Goal: Browse casually

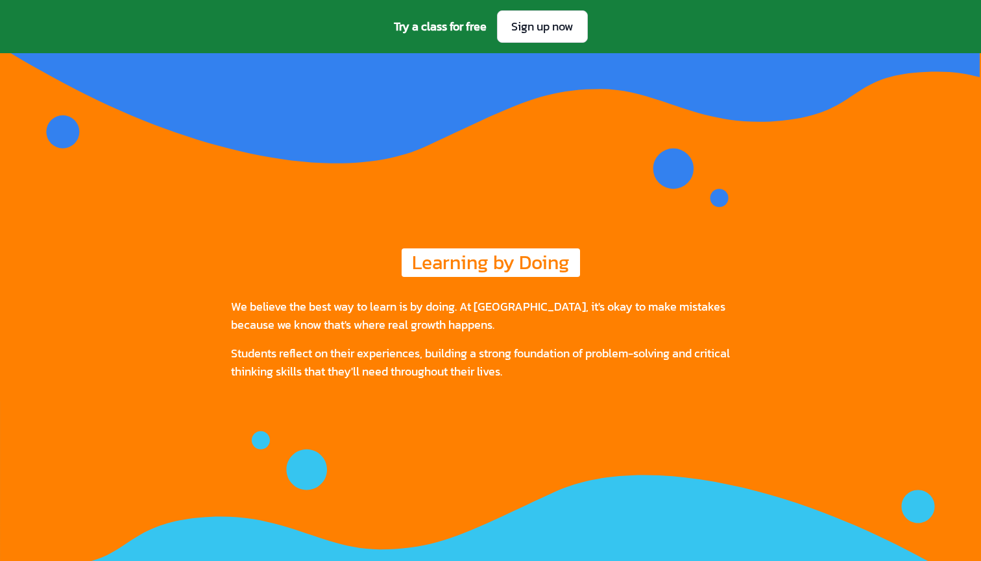
scroll to position [2077, 0]
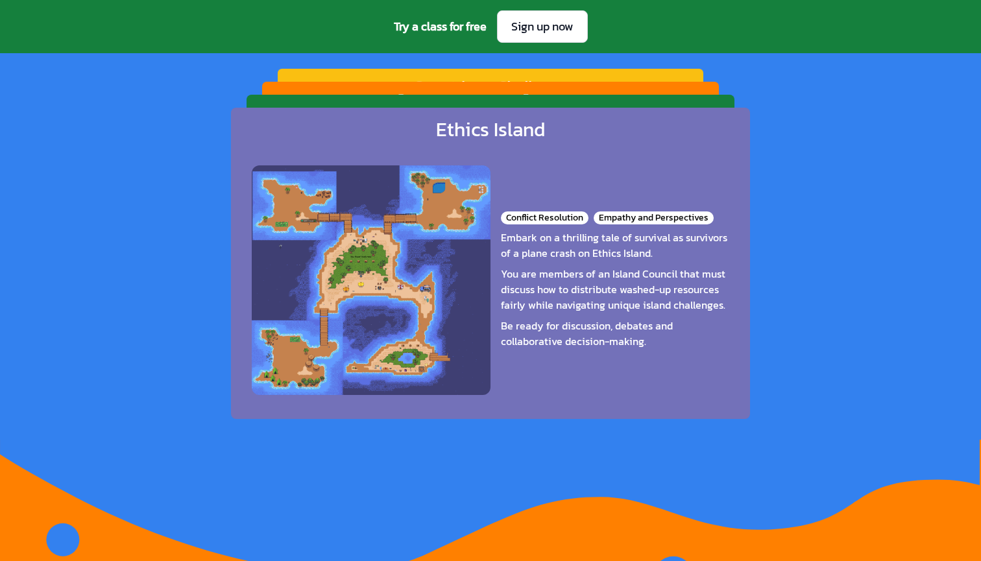
click at [710, 93] on div "[PERSON_NAME] Racers Clarity and Timing Role Assignment and Adaptability Step f…" at bounding box center [490, 219] width 457 height 274
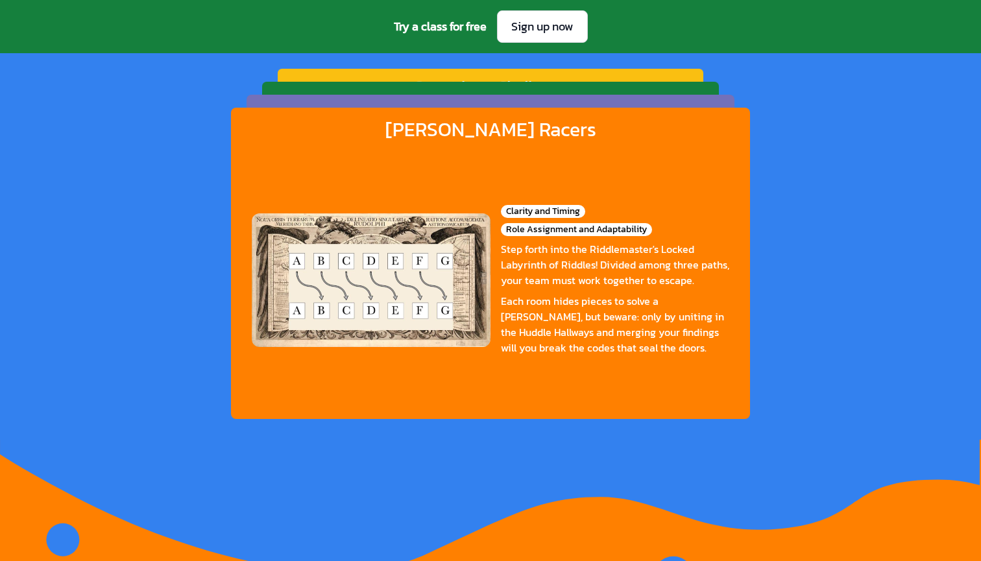
click at [710, 93] on div "Galactic Gear Masters Teamwork Dynamics Risk Assessment Embark on an intergalac…" at bounding box center [490, 219] width 457 height 274
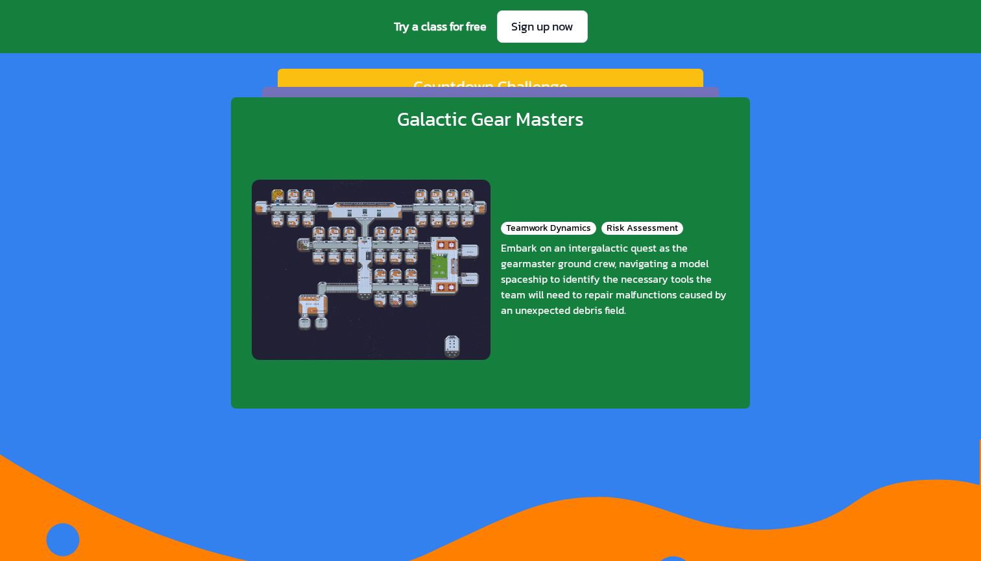
click at [710, 93] on div "Ethics Island Conflict Resolution Empathy and Perspectives Embark on a thrillin…" at bounding box center [490, 224] width 457 height 274
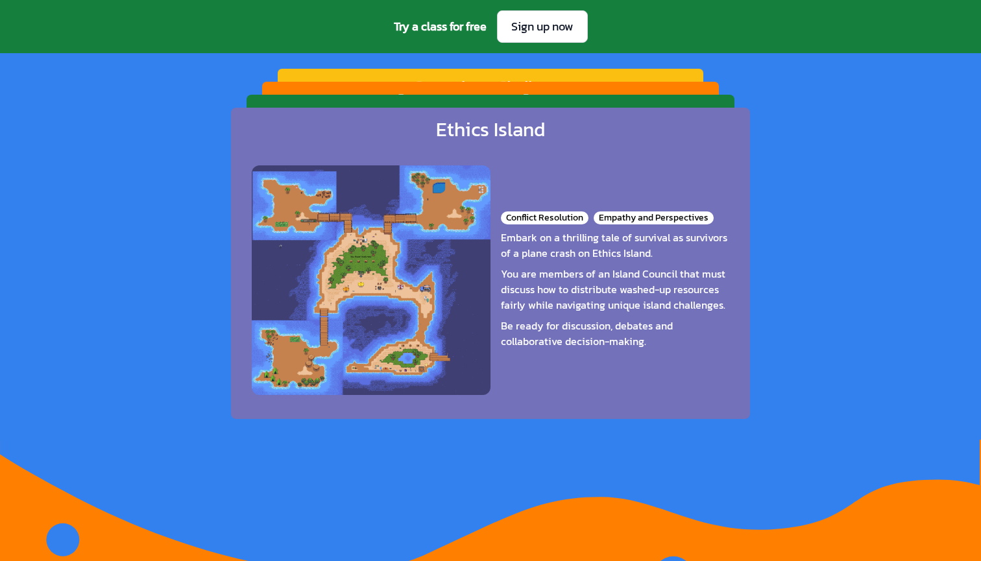
click at [710, 93] on div "[PERSON_NAME] Racers Clarity and Timing Role Assignment and Adaptability Step f…" at bounding box center [490, 219] width 457 height 274
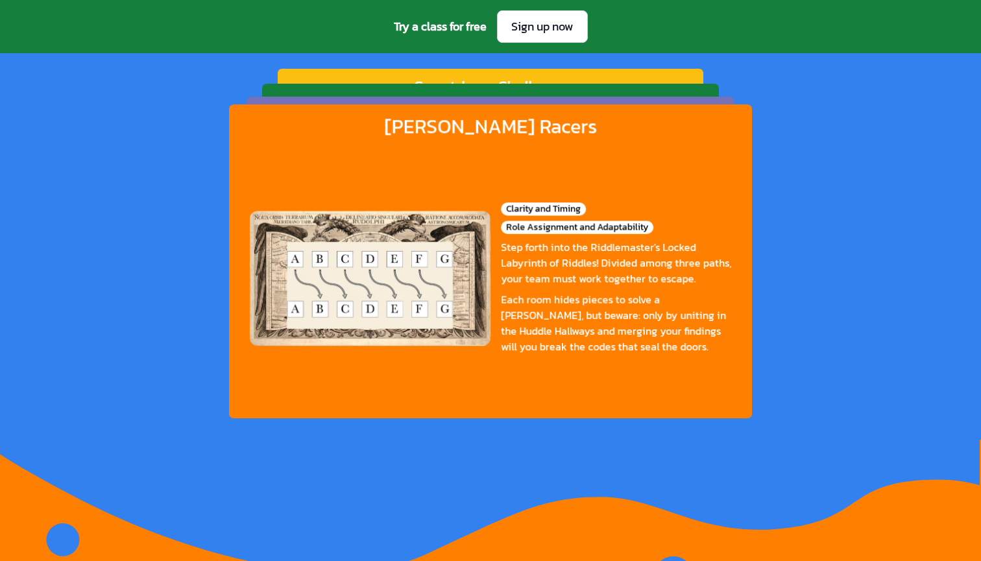
click at [710, 93] on div "Galactic Gear Masters Teamwork Dynamics Risk Assessment Embark on an intergalac…" at bounding box center [490, 221] width 457 height 274
click at [710, 108] on ul "[PERSON_NAME] Racers Clarity and Timing Role Assignment and Adaptability Step f…" at bounding box center [490, 263] width 519 height 311
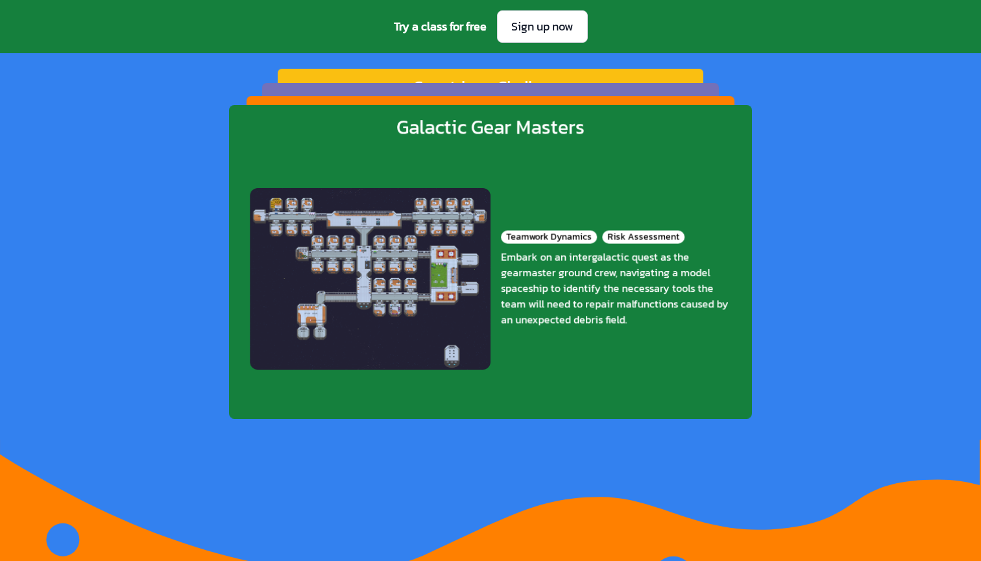
click at [710, 93] on div "Ethics Island Conflict Resolution Empathy and Perspectives Embark on a thrillin…" at bounding box center [490, 220] width 457 height 274
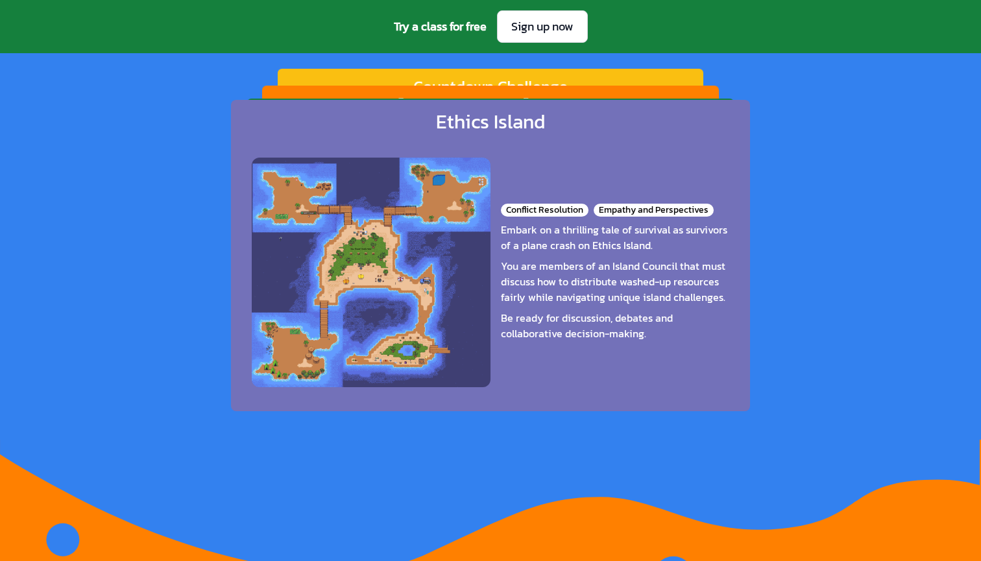
click at [710, 108] on ul "Ethics Island Conflict Resolution Empathy and Perspectives Embark on a thrillin…" at bounding box center [490, 263] width 519 height 311
click at [710, 93] on div "[PERSON_NAME] Racers Clarity and Timing Role Assignment and Adaptability Step f…" at bounding box center [490, 223] width 457 height 274
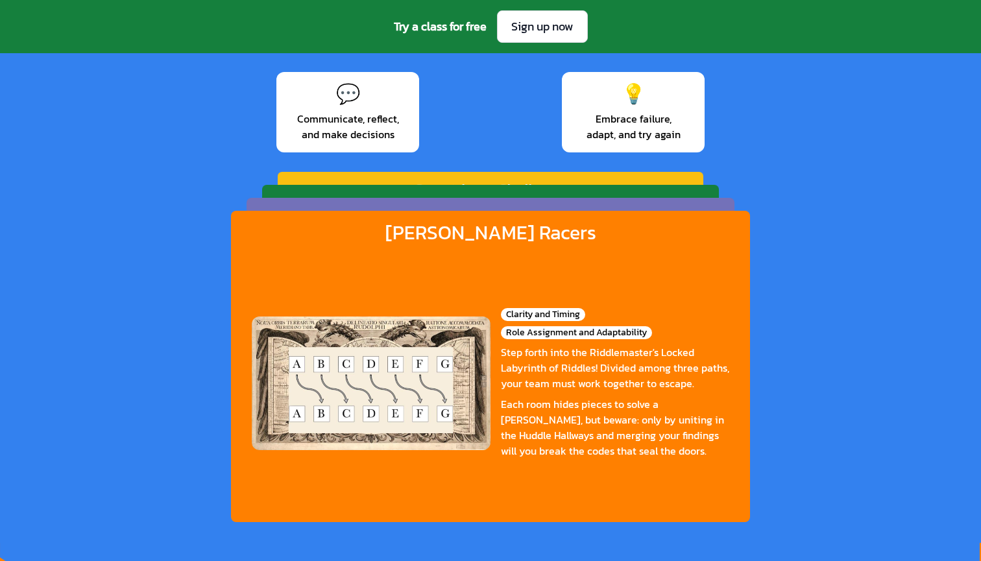
scroll to position [1982, 0]
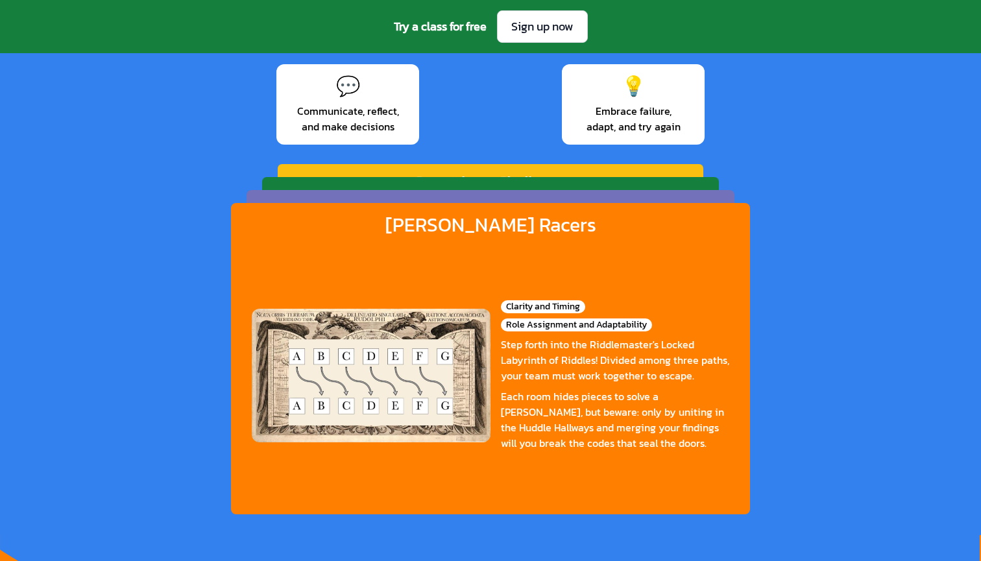
click at [616, 197] on div "Ethics Island Conflict Resolution Empathy and Perspectives Embark on a thrillin…" at bounding box center [491, 336] width 488 height 293
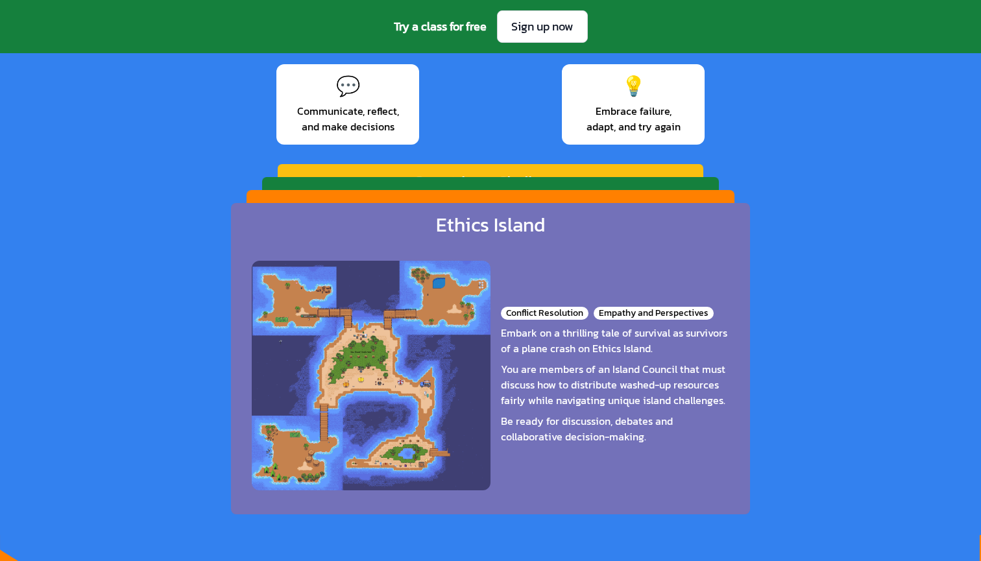
click at [616, 197] on div "[PERSON_NAME] Racers Clarity and Timing Role Assignment and Adaptability Step f…" at bounding box center [491, 336] width 488 height 293
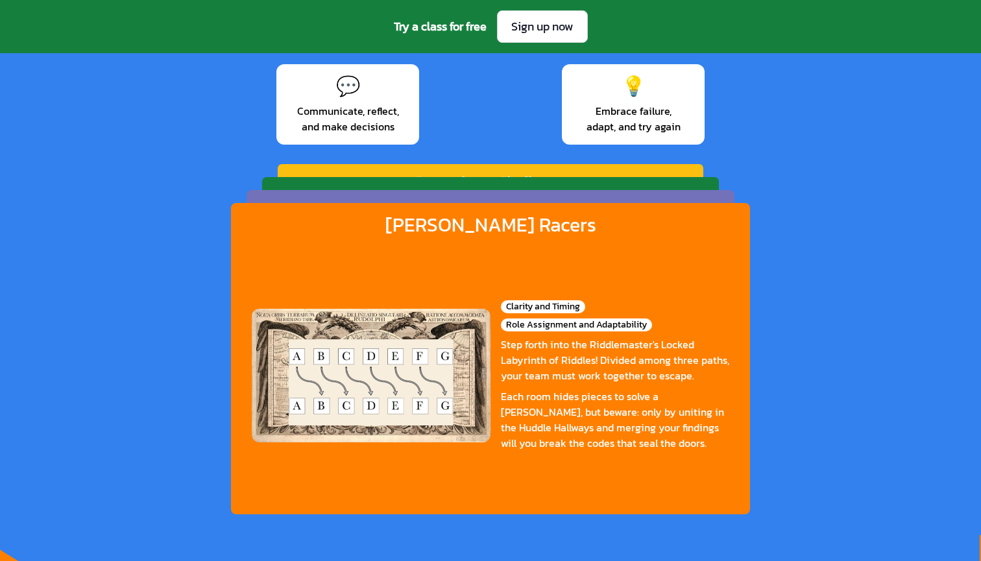
click at [616, 197] on div "Ethics Island Conflict Resolution Empathy and Perspectives Embark on a thrillin…" at bounding box center [491, 336] width 488 height 293
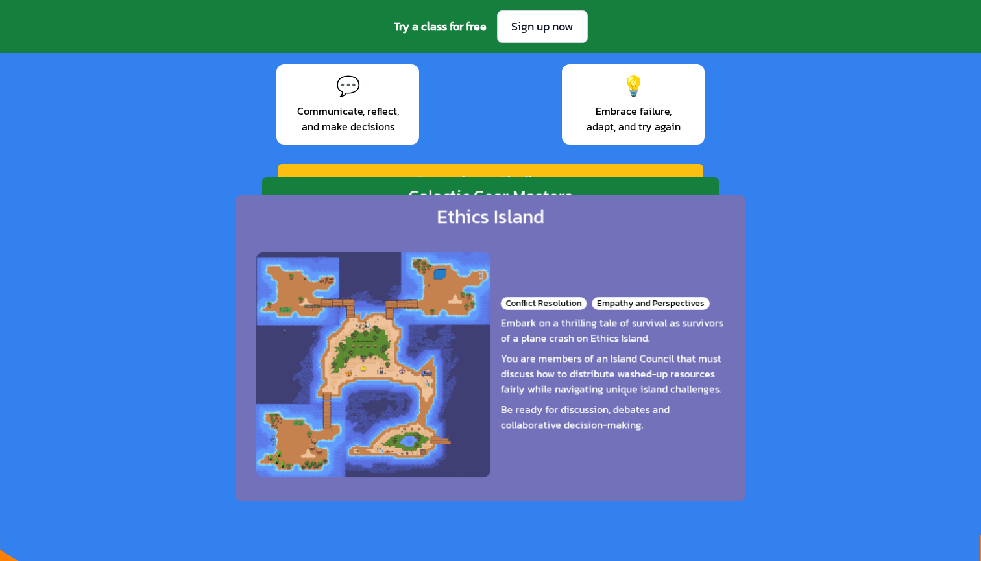
click at [616, 198] on div "[PERSON_NAME] Racers Clarity and Timing Role Assignment and Adaptability Step f…" at bounding box center [490, 347] width 497 height 298
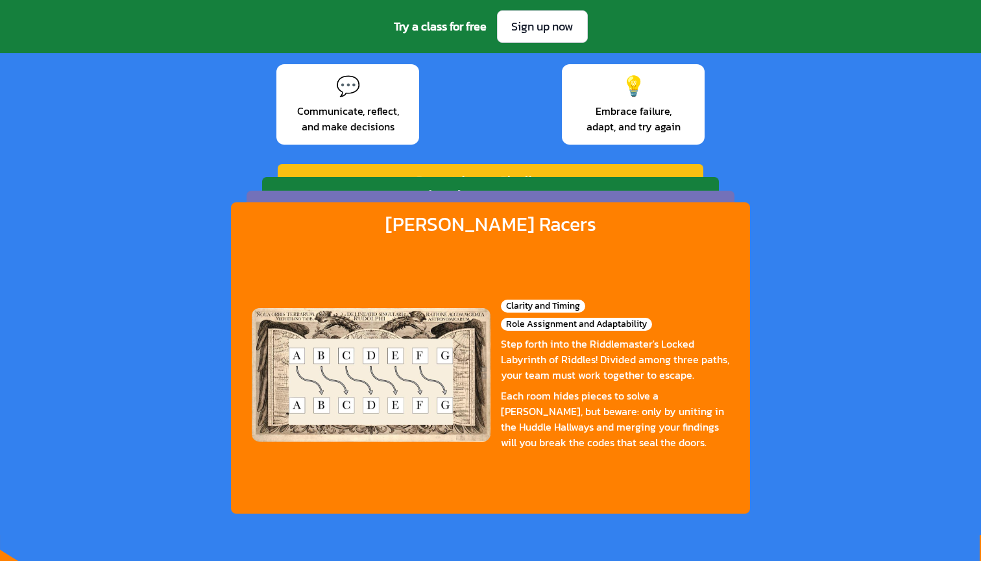
click at [616, 197] on div "Ethics Island Conflict Resolution Empathy and Perspectives Embark on a thrillin…" at bounding box center [491, 336] width 488 height 293
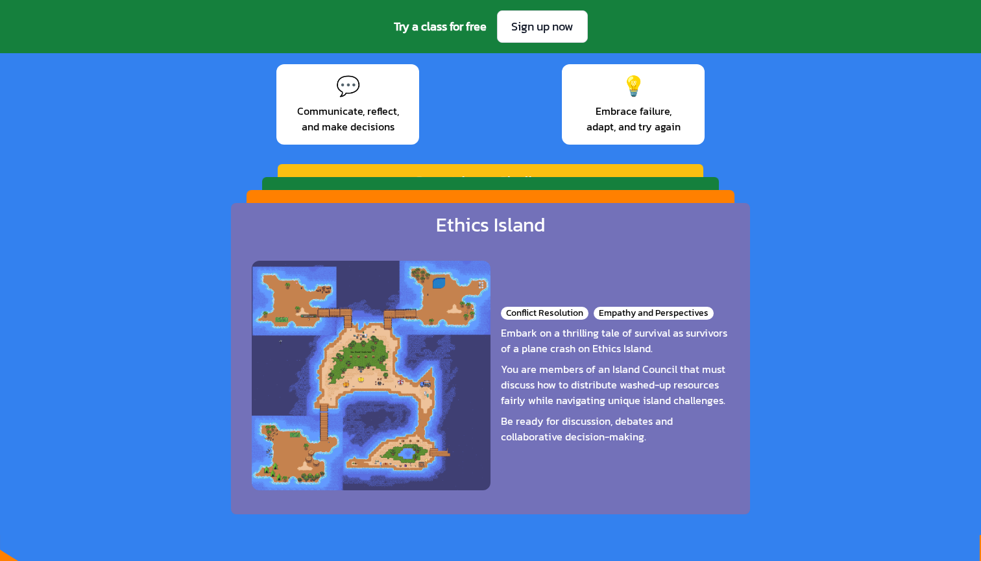
click at [620, 183] on div "Galactic Gear Masters Teamwork Dynamics Risk Assessment Embark on an intergalac…" at bounding box center [490, 314] width 457 height 274
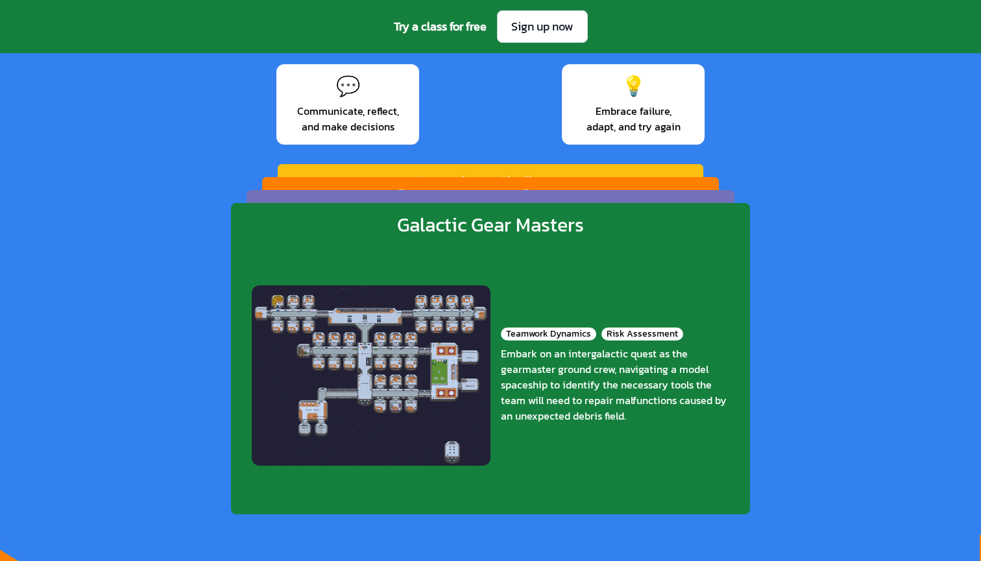
click at [628, 165] on div "Countdown Challenge Reflection and Iteration Time Management Can you work toget…" at bounding box center [491, 292] width 426 height 256
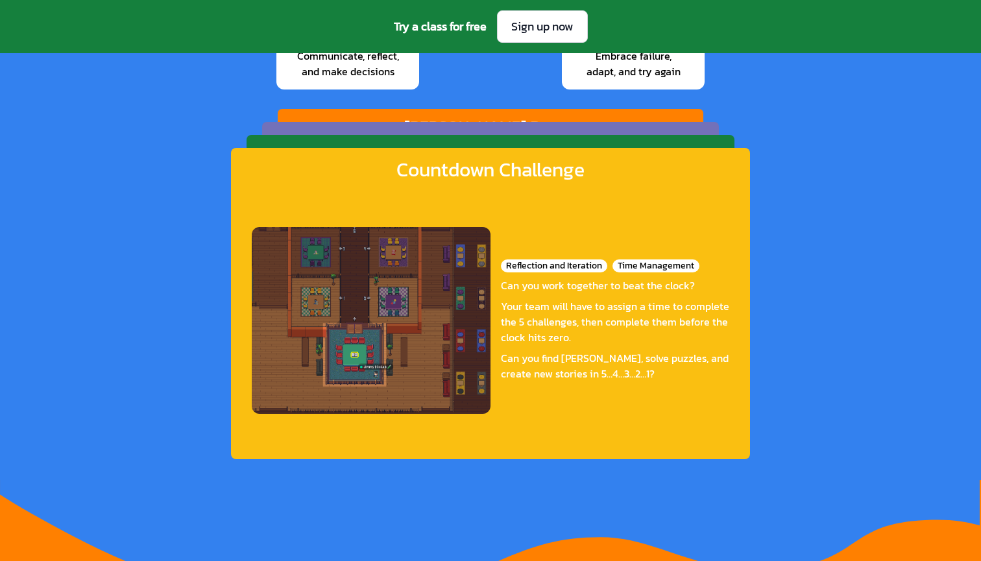
scroll to position [2000, 0]
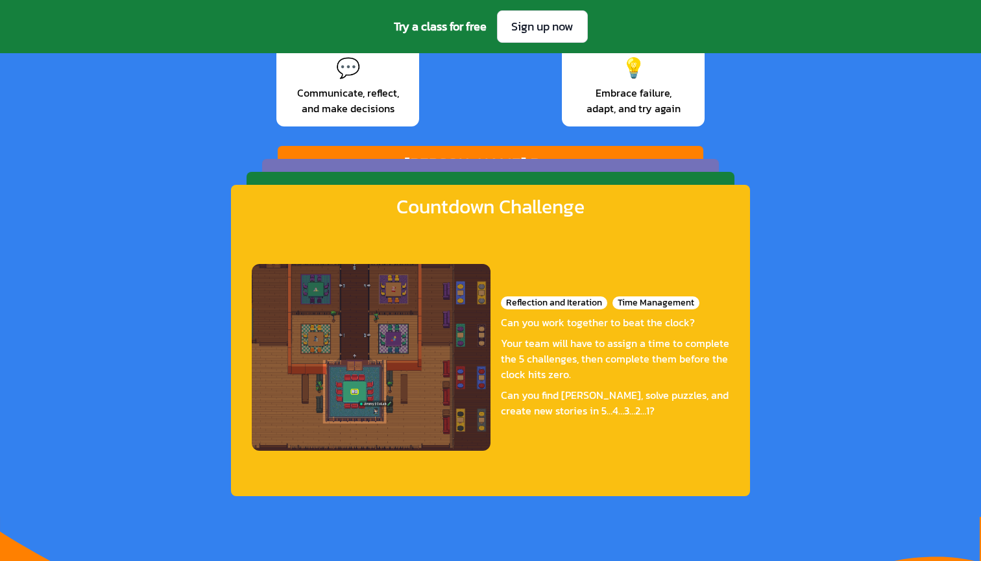
click at [548, 175] on div "Galactic Gear Masters Teamwork Dynamics Risk Assessment Embark on an intergalac…" at bounding box center [491, 318] width 488 height 293
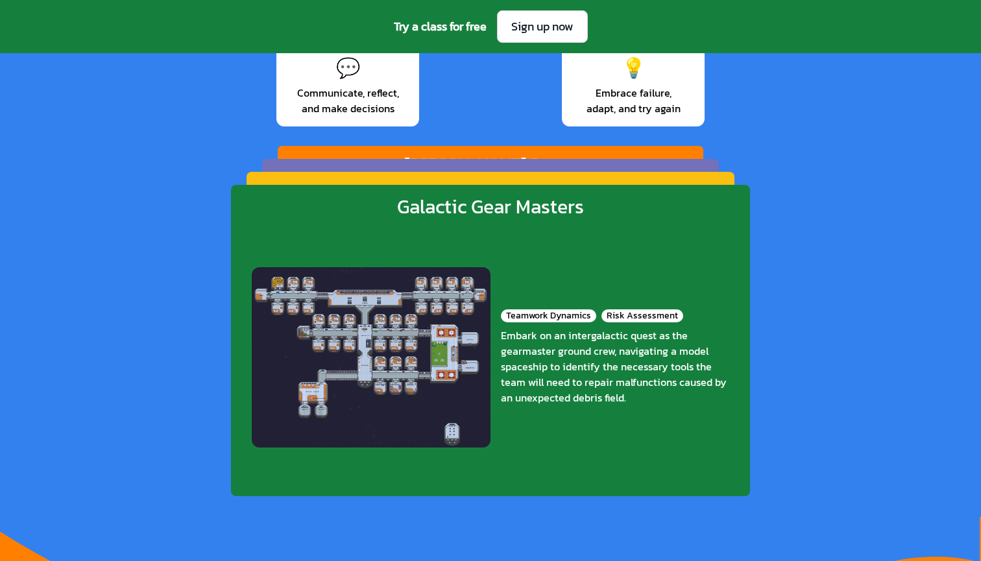
click at [562, 185] on div "Galactic Gear Masters Teamwork Dynamics Risk Assessment Embark on an intergalac…" at bounding box center [490, 340] width 519 height 311
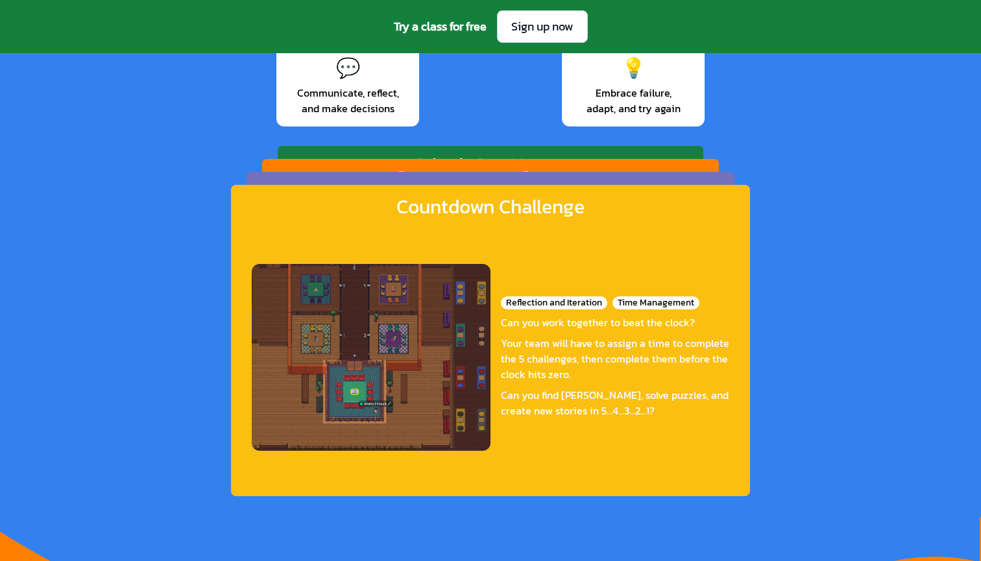
click at [581, 167] on div "[PERSON_NAME] Racers Clarity and Timing Role Assignment and Adaptability Step f…" at bounding box center [490, 296] width 457 height 274
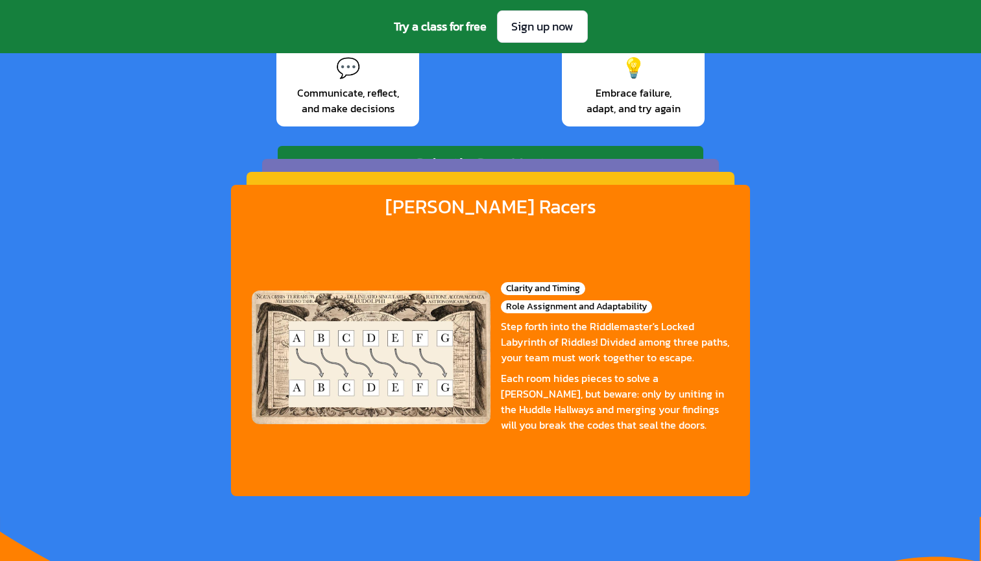
click at [592, 151] on div "Galactic Gear Masters Teamwork Dynamics Risk Assessment Embark on an intergalac…" at bounding box center [491, 274] width 426 height 256
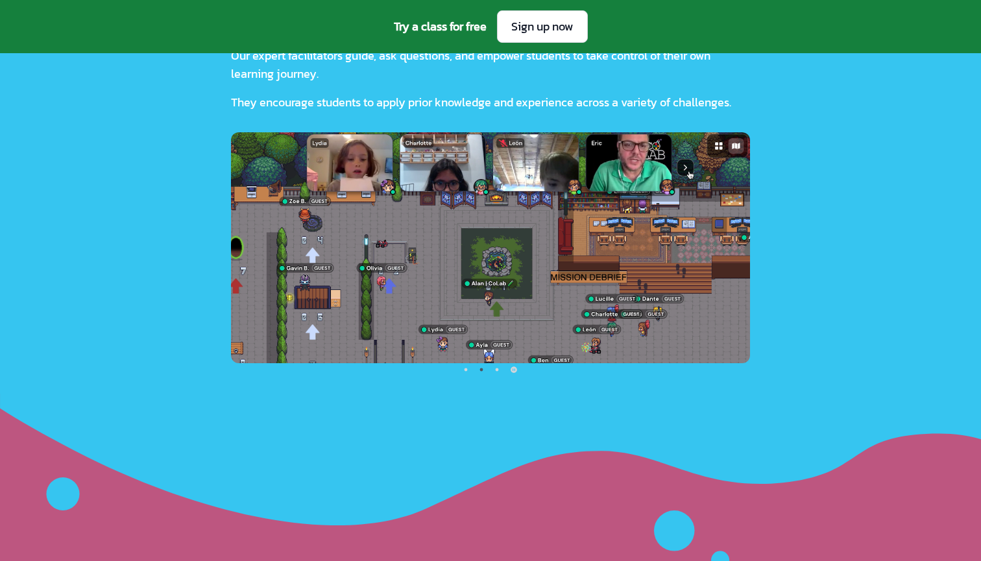
scroll to position [3103, 0]
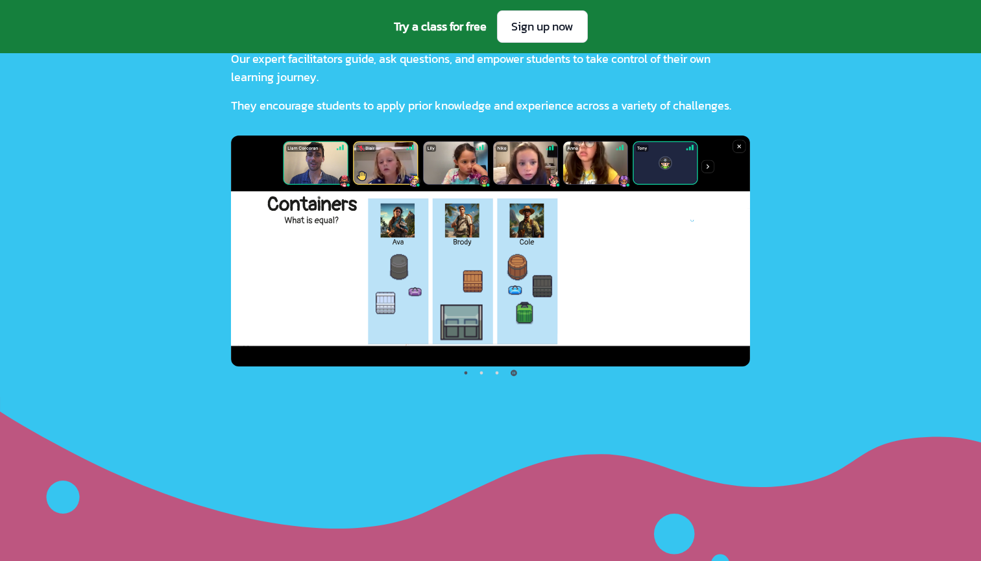
click at [513, 375] on icon at bounding box center [514, 372] width 6 height 6
click at [499, 372] on icon at bounding box center [496, 372] width 5 height 5
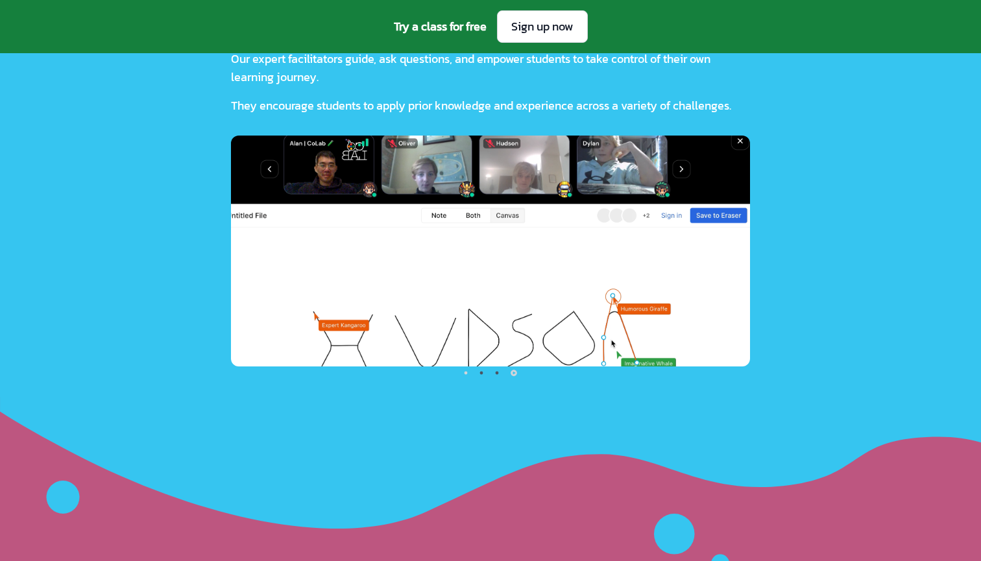
click at [483, 374] on icon at bounding box center [481, 372] width 5 height 5
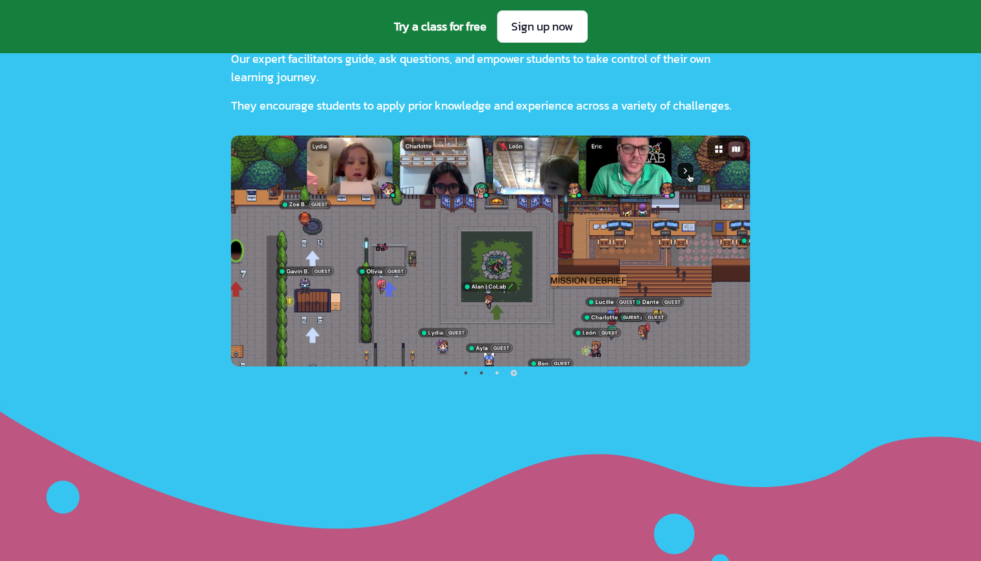
click at [465, 372] on circle at bounding box center [466, 372] width 3 height 3
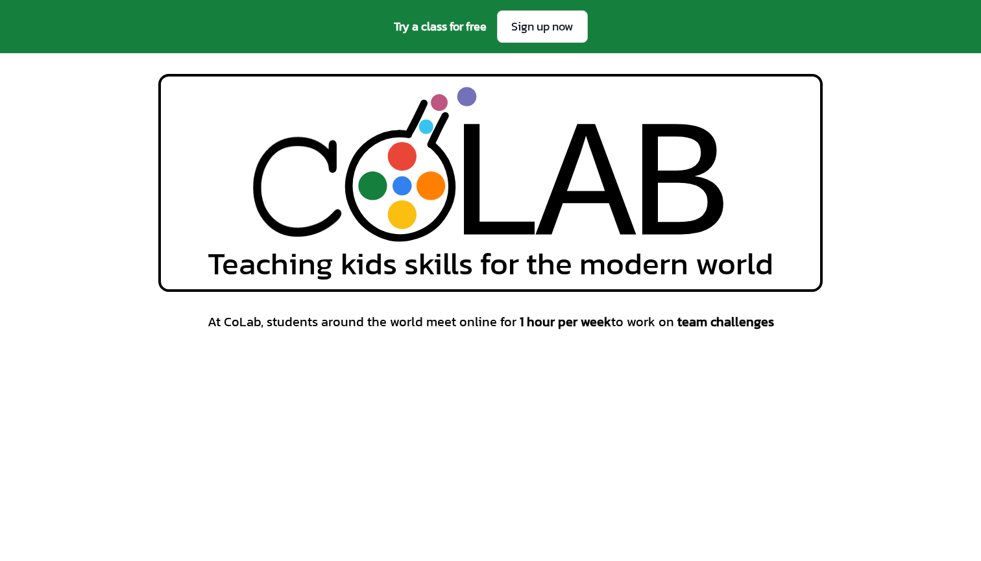
scroll to position [0, 0]
